Goal: Check status: Check status

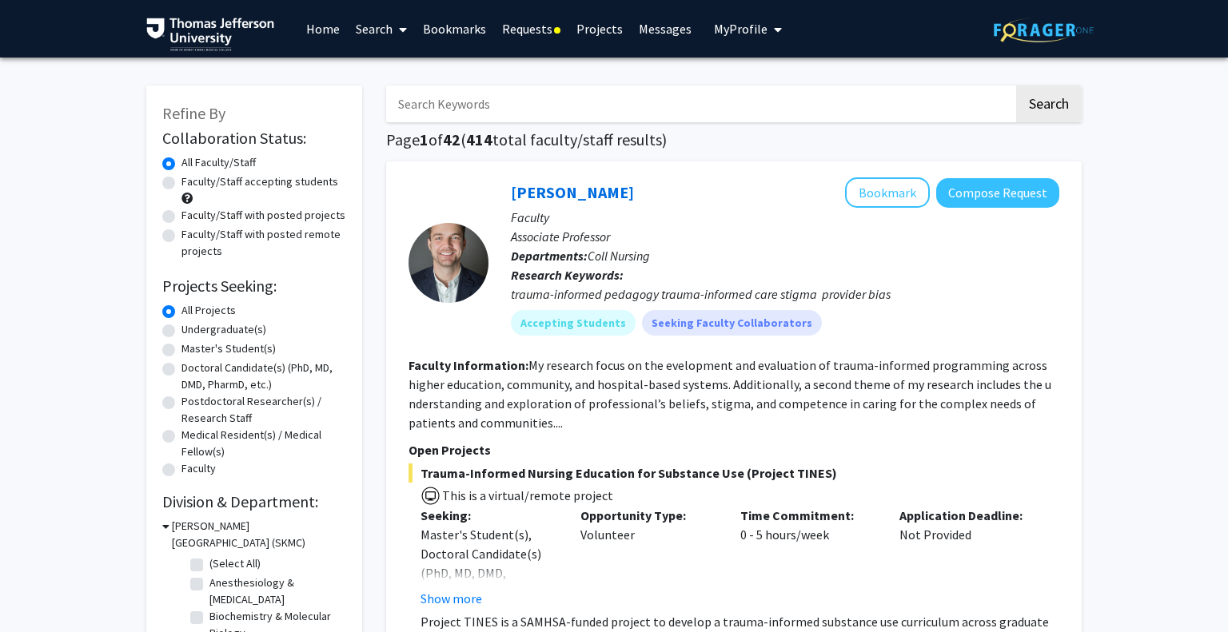
click at [532, 29] on link "Requests" at bounding box center [531, 29] width 74 height 56
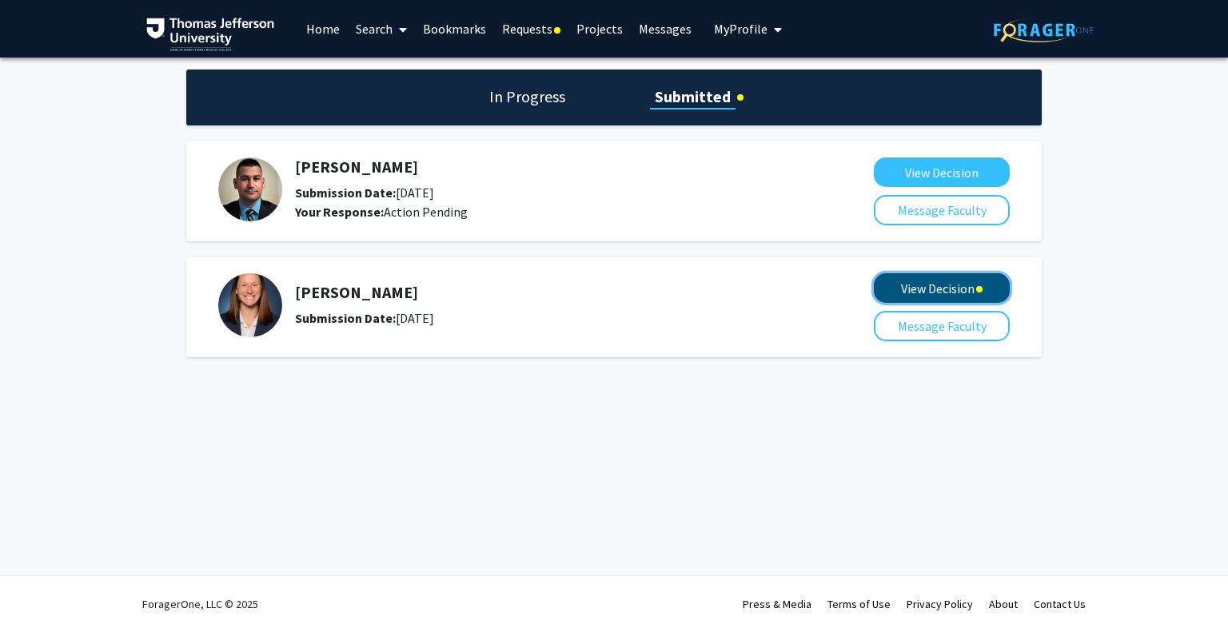
click at [982, 292] on button "View Decision" at bounding box center [942, 288] width 136 height 30
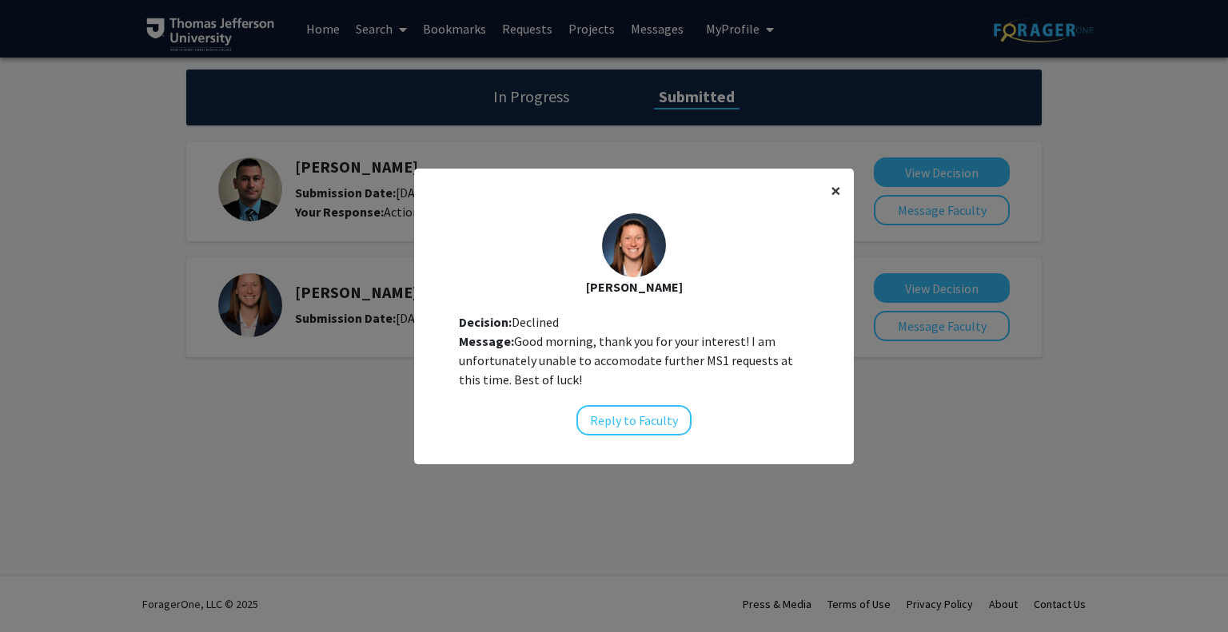
click at [834, 188] on span "×" at bounding box center [835, 190] width 10 height 25
